Goal: Navigation & Orientation: Find specific page/section

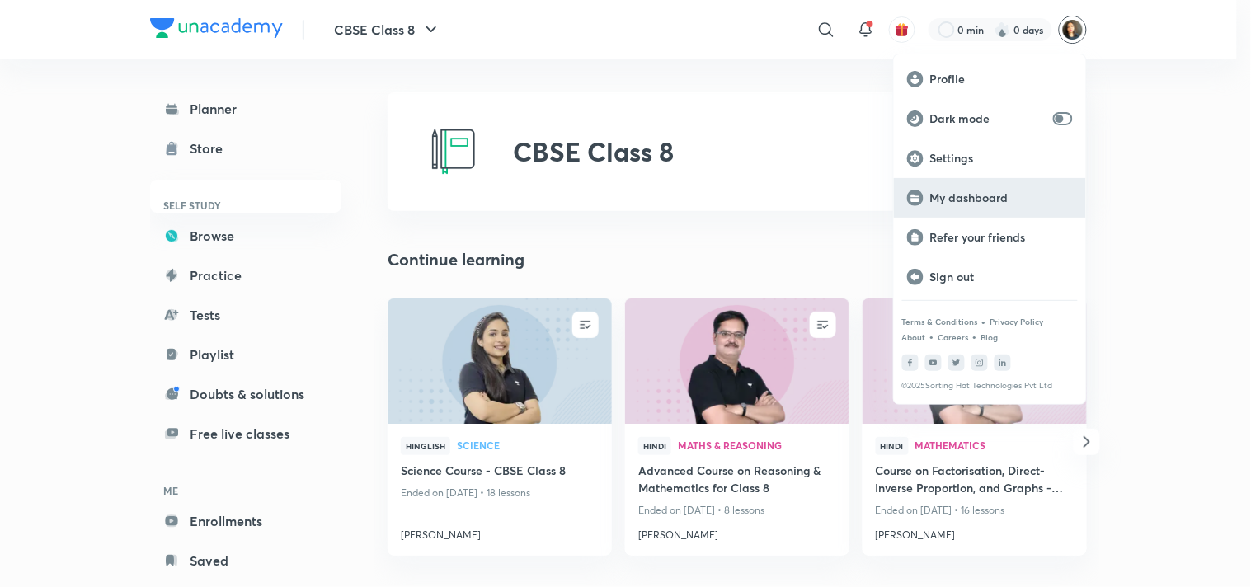
click at [974, 193] on p "My dashboard" at bounding box center [1001, 197] width 143 height 15
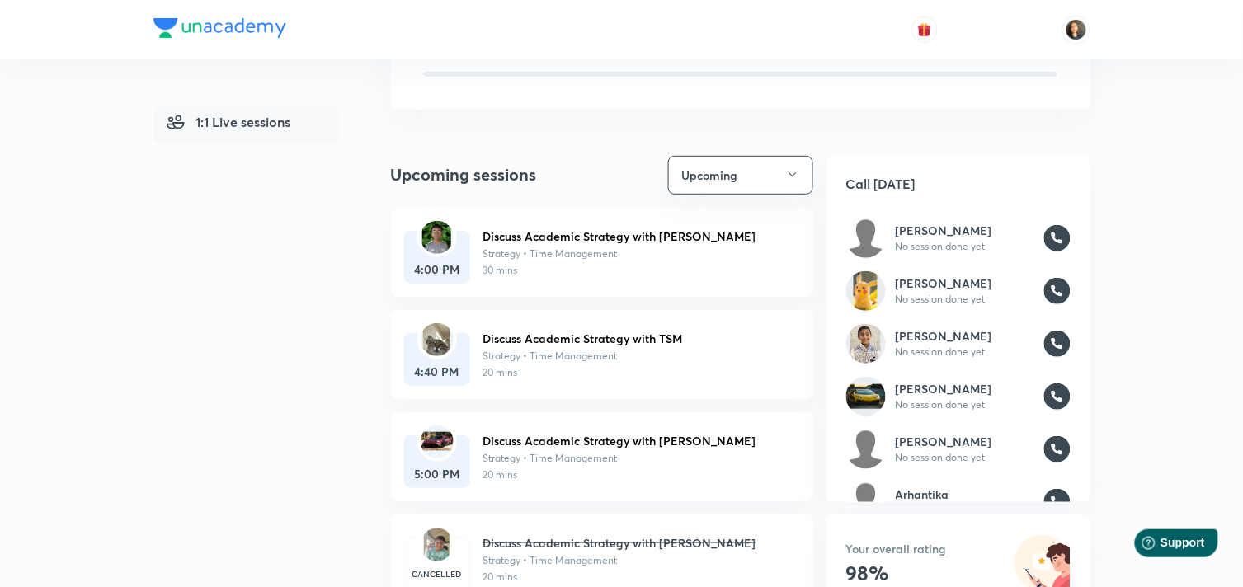
scroll to position [101, 0]
